Goal: Browse casually

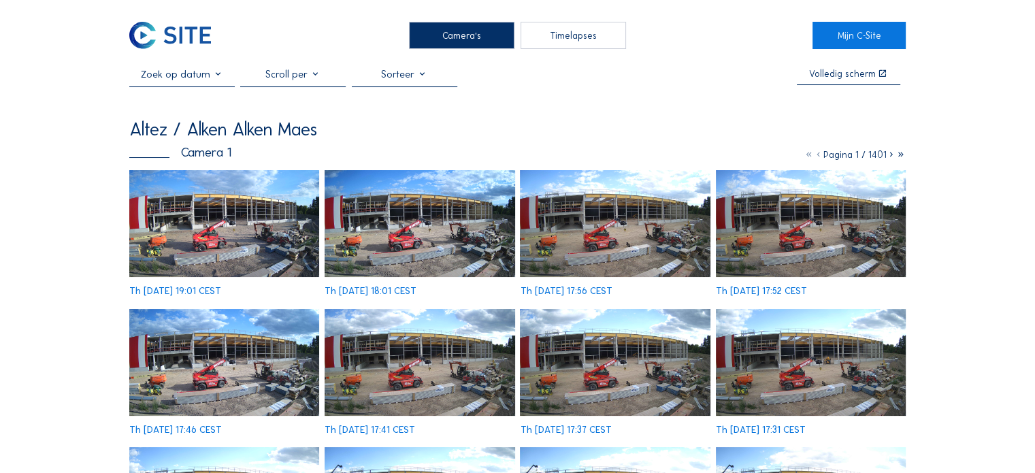
click at [223, 208] on img at bounding box center [224, 223] width 190 height 107
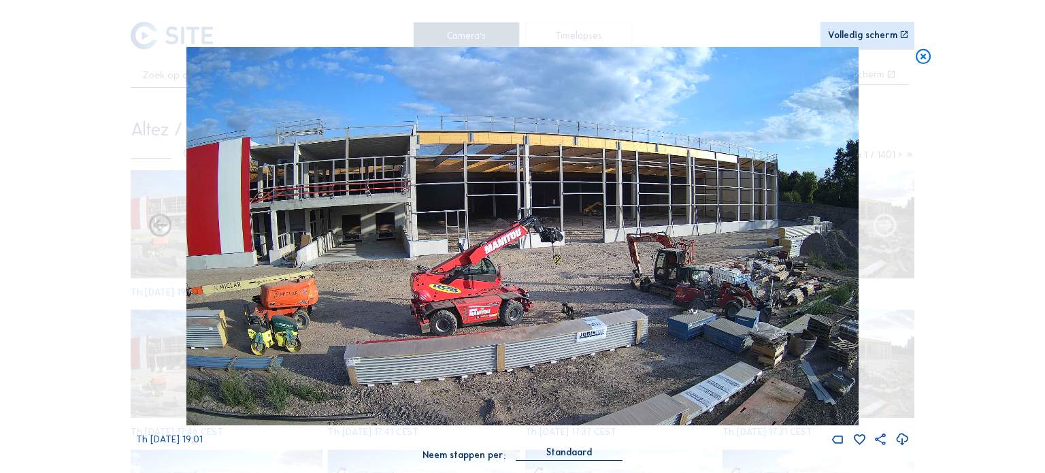
click at [876, 230] on icon at bounding box center [885, 226] width 28 height 29
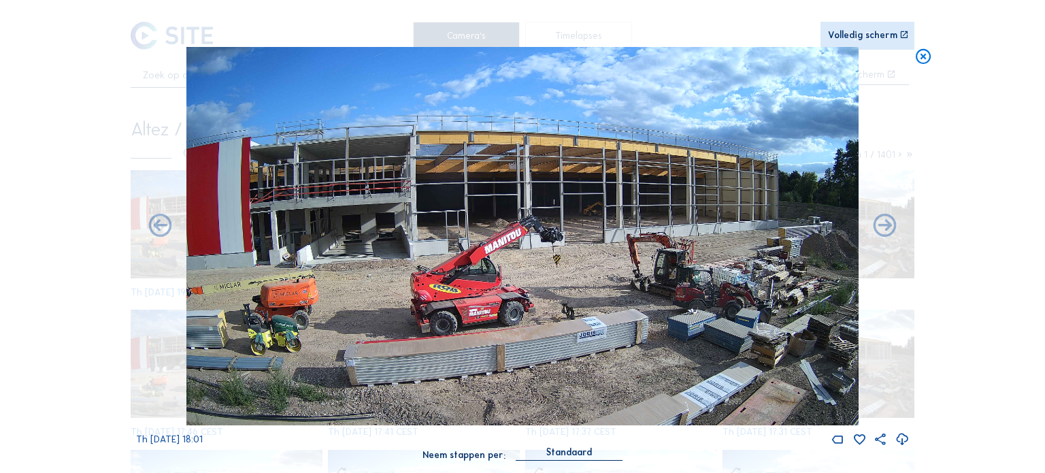
click at [876, 230] on icon at bounding box center [885, 226] width 28 height 29
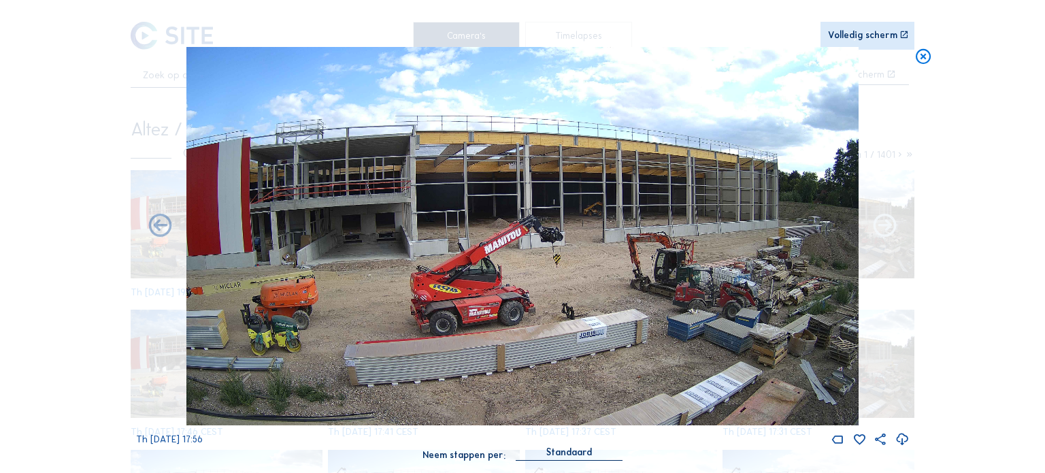
click at [885, 222] on icon at bounding box center [885, 226] width 28 height 29
click at [883, 226] on icon at bounding box center [885, 226] width 28 height 29
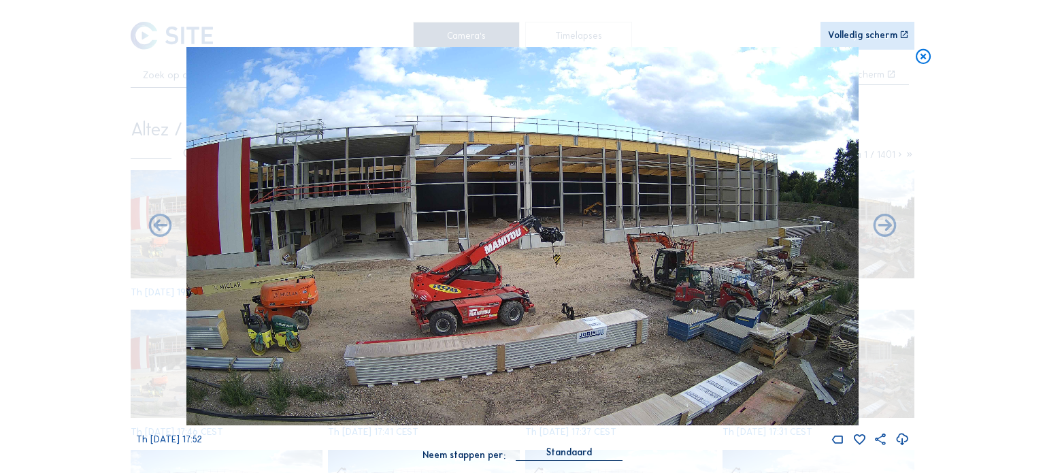
click at [883, 226] on icon at bounding box center [885, 226] width 28 height 29
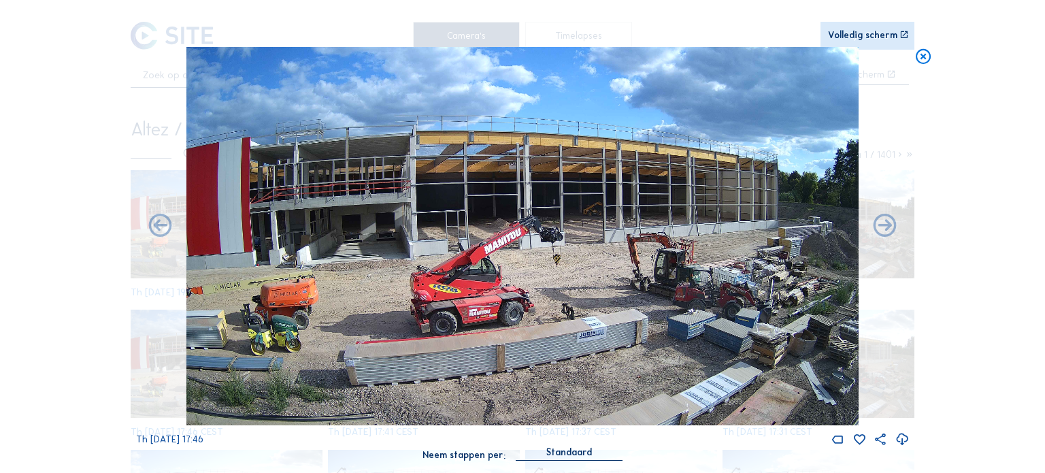
click at [883, 226] on icon at bounding box center [885, 226] width 28 height 29
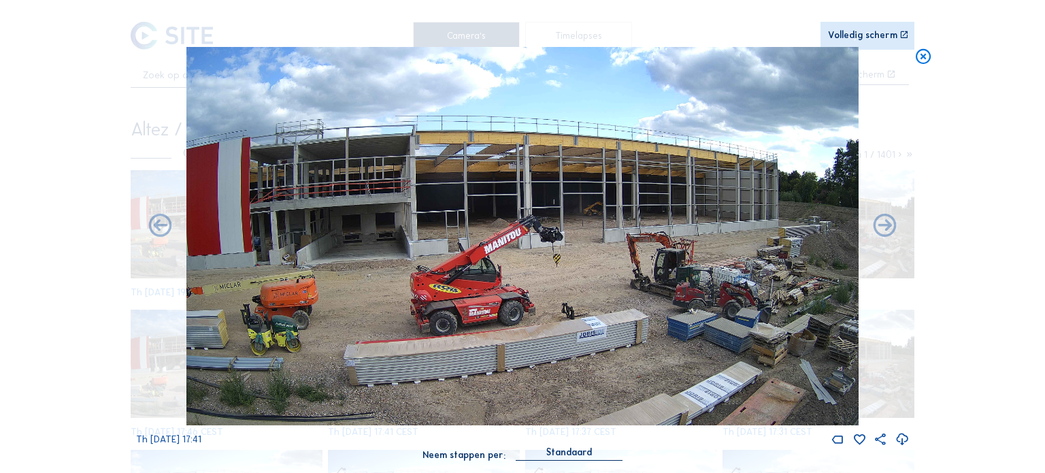
click at [883, 226] on icon at bounding box center [885, 226] width 28 height 29
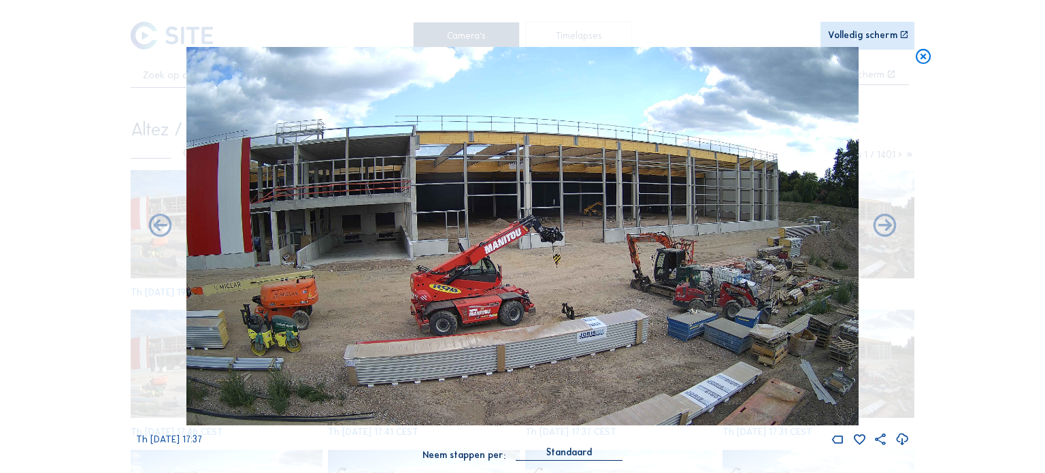
click at [883, 226] on icon at bounding box center [885, 226] width 28 height 29
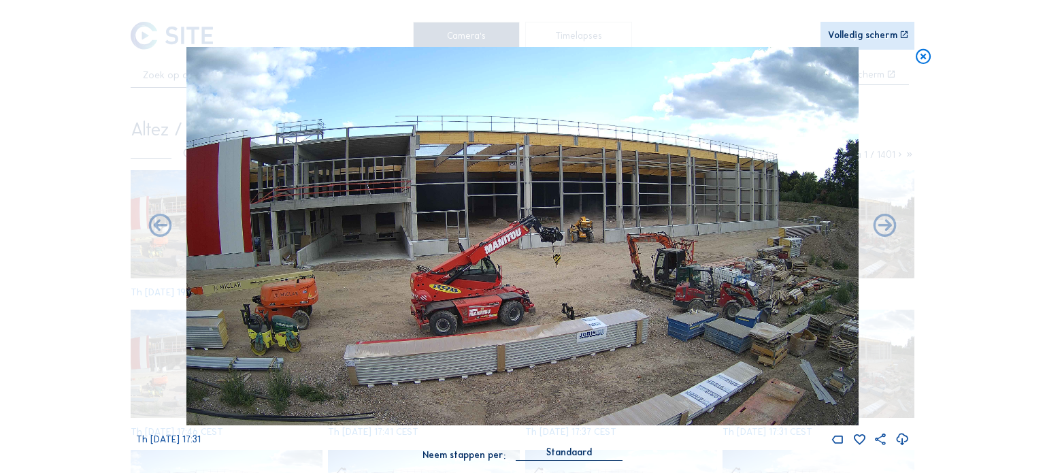
click at [883, 226] on icon at bounding box center [885, 226] width 28 height 29
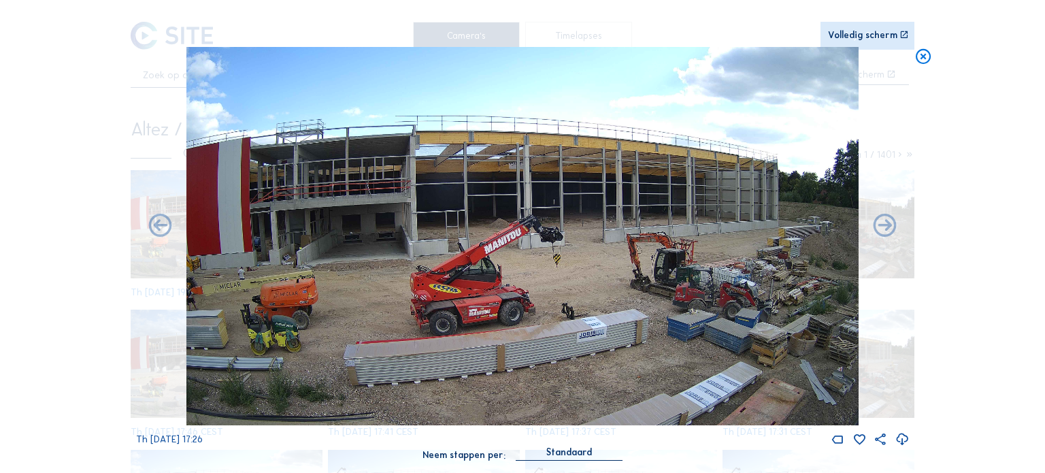
click at [883, 226] on icon at bounding box center [885, 226] width 28 height 29
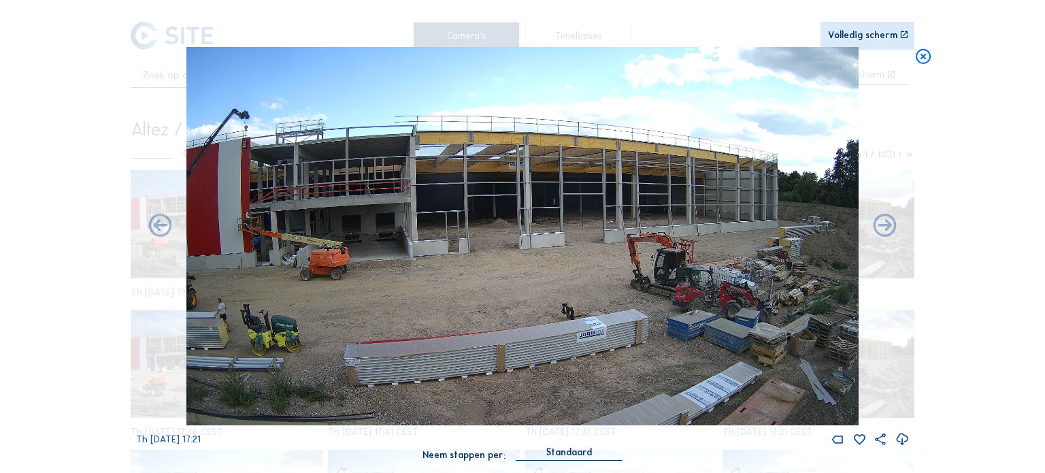
click at [883, 226] on icon at bounding box center [885, 226] width 28 height 29
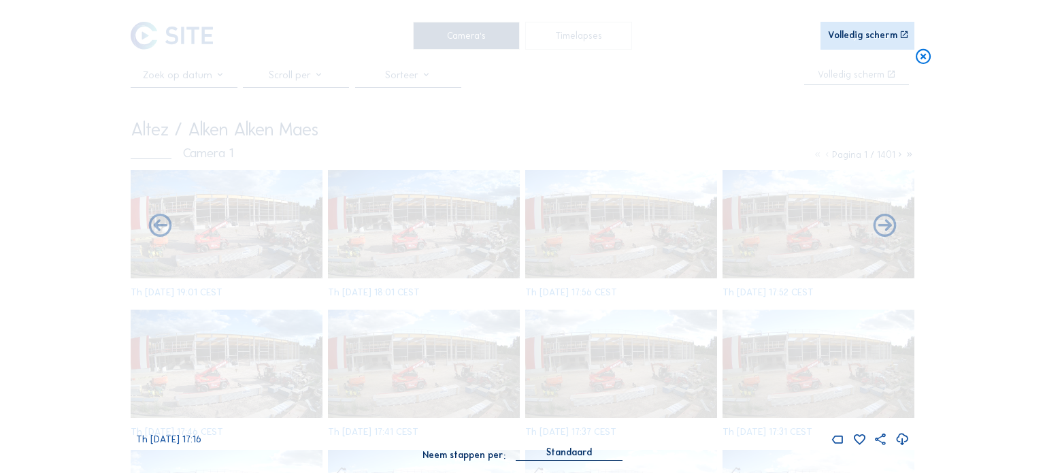
click at [883, 226] on icon at bounding box center [885, 226] width 28 height 29
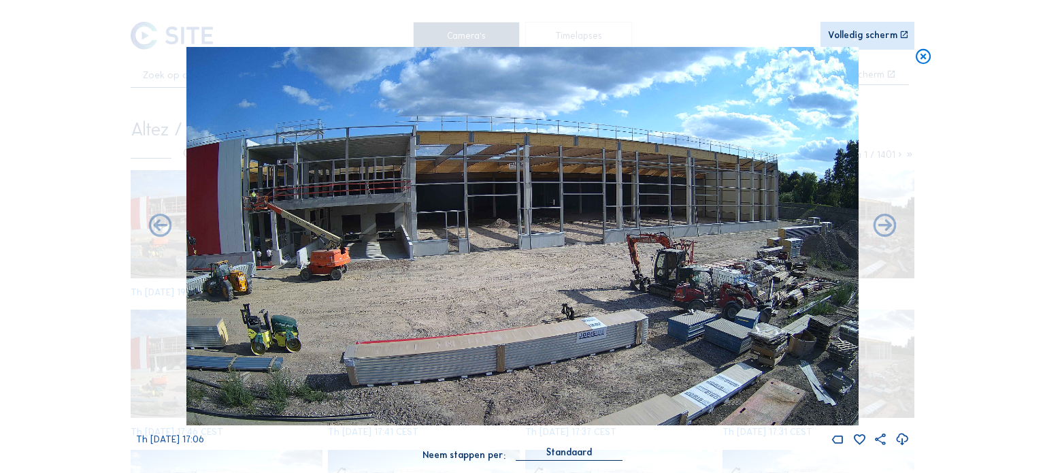
click at [883, 226] on icon at bounding box center [885, 226] width 28 height 29
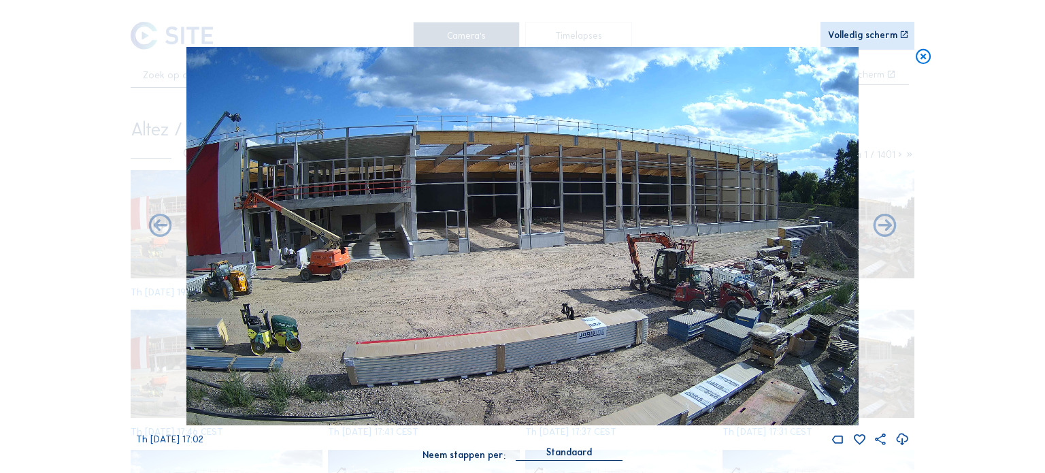
click at [883, 226] on icon at bounding box center [885, 226] width 28 height 29
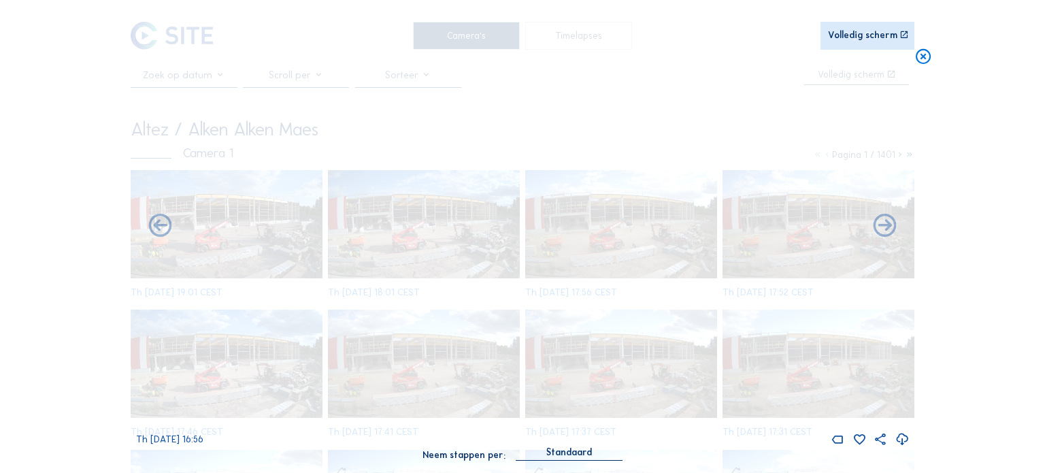
click at [883, 226] on icon at bounding box center [885, 226] width 28 height 29
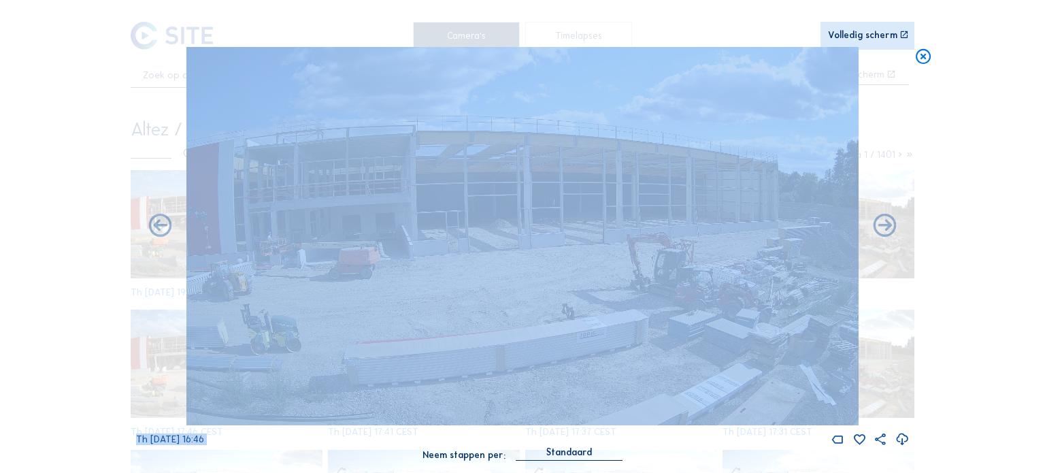
click at [406, 215] on img at bounding box center [522, 236] width 672 height 378
click at [752, 95] on img at bounding box center [522, 236] width 672 height 378
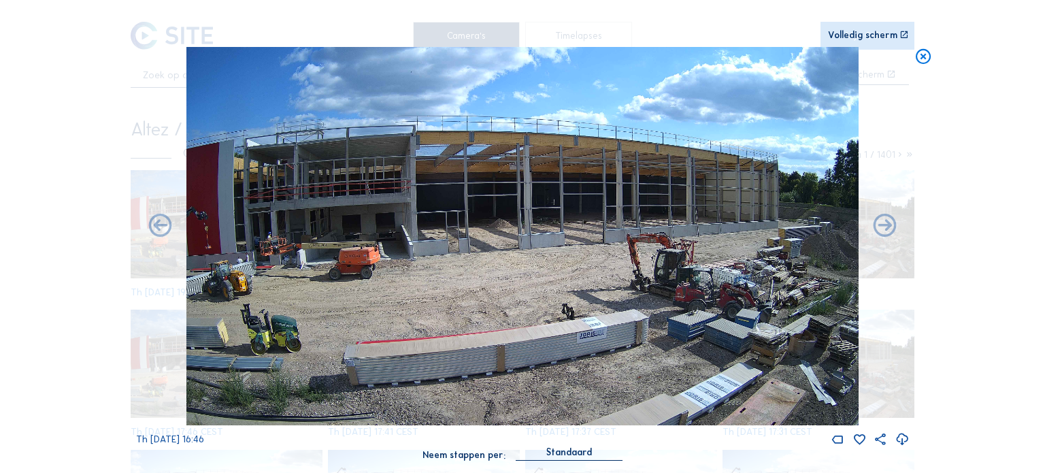
click at [918, 56] on icon at bounding box center [923, 56] width 18 height 19
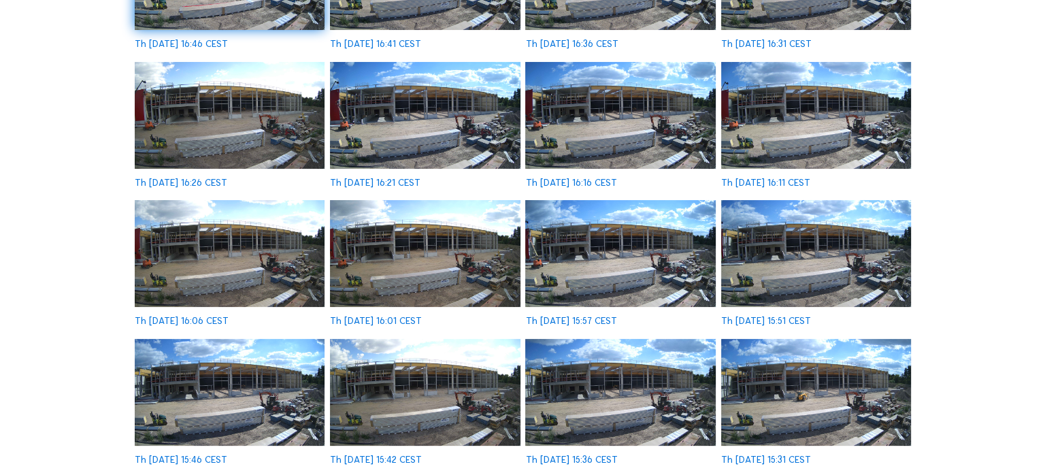
scroll to position [241, 0]
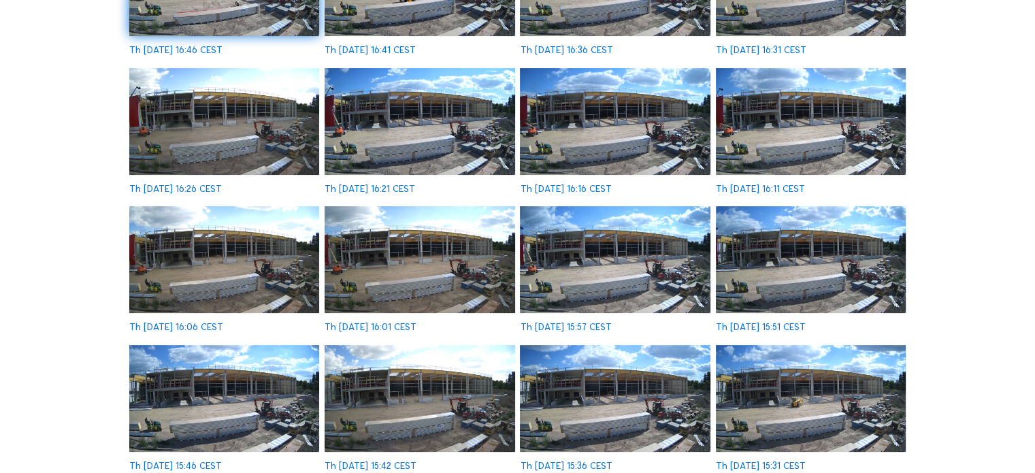
click at [215, 215] on img at bounding box center [224, 259] width 190 height 107
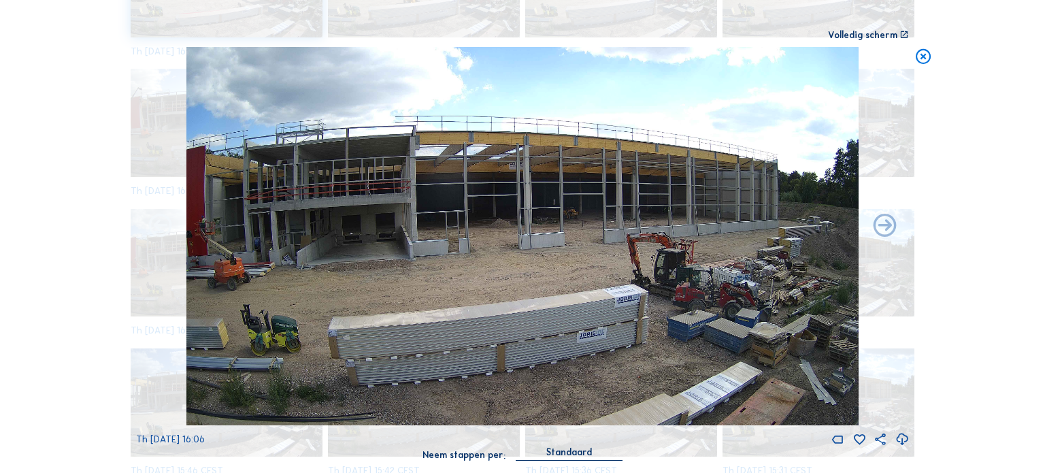
click at [162, 225] on icon at bounding box center [160, 226] width 28 height 29
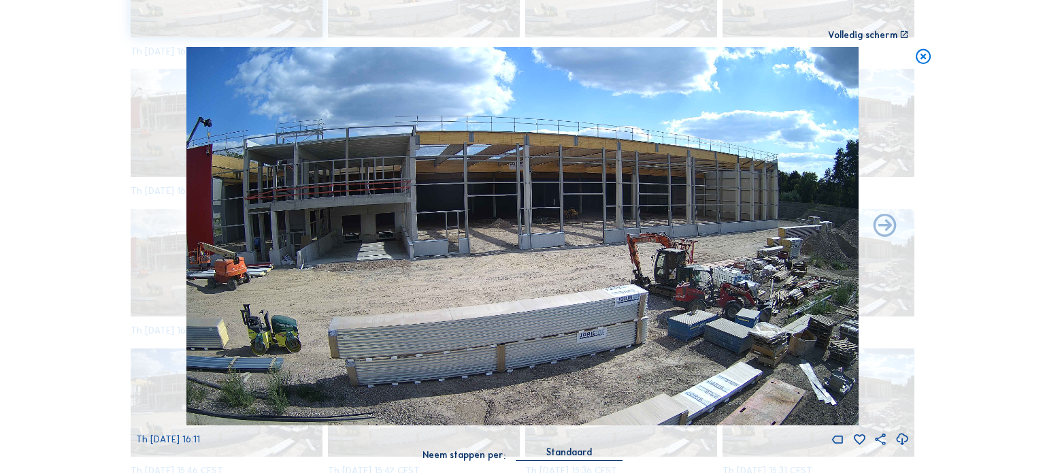
click at [152, 240] on icon at bounding box center [160, 226] width 28 height 29
